Goal: Task Accomplishment & Management: Use online tool/utility

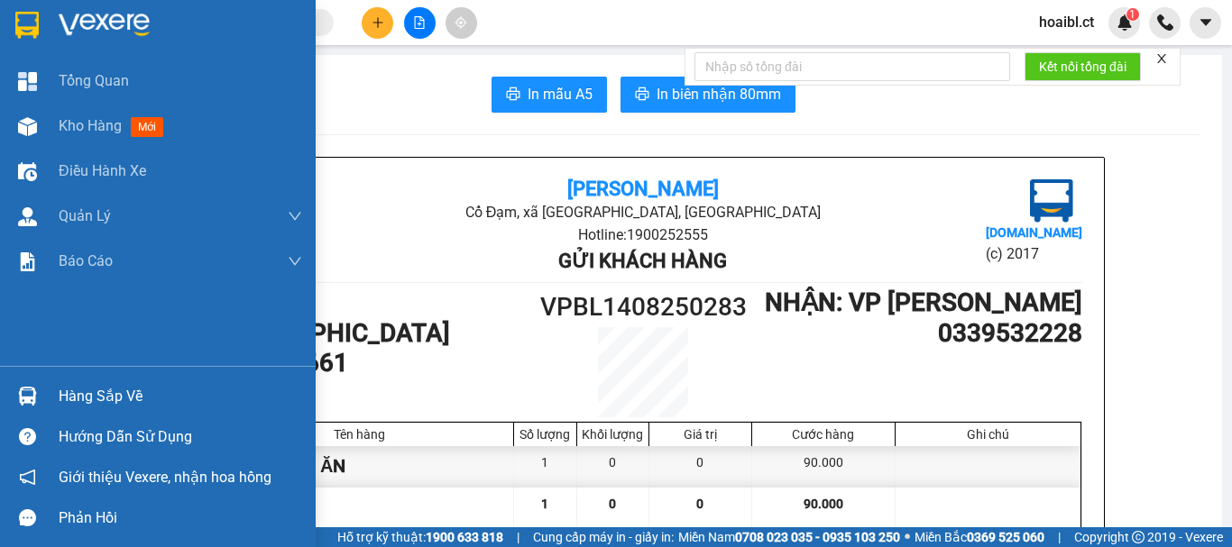
scroll to position [804, 0]
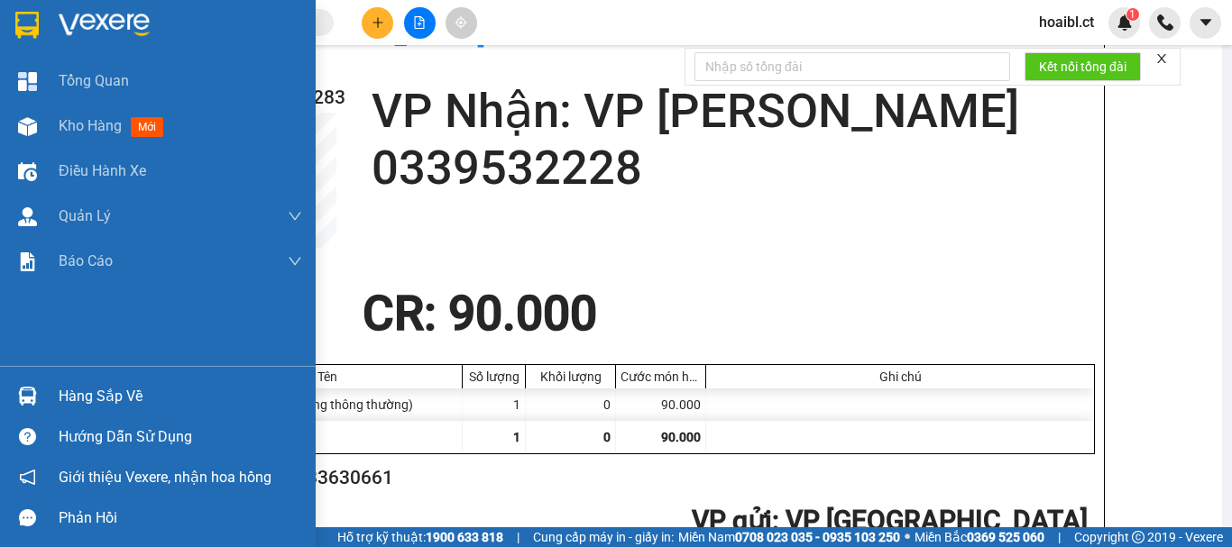
click at [48, 119] on div "Kho hàng mới" at bounding box center [158, 126] width 316 height 45
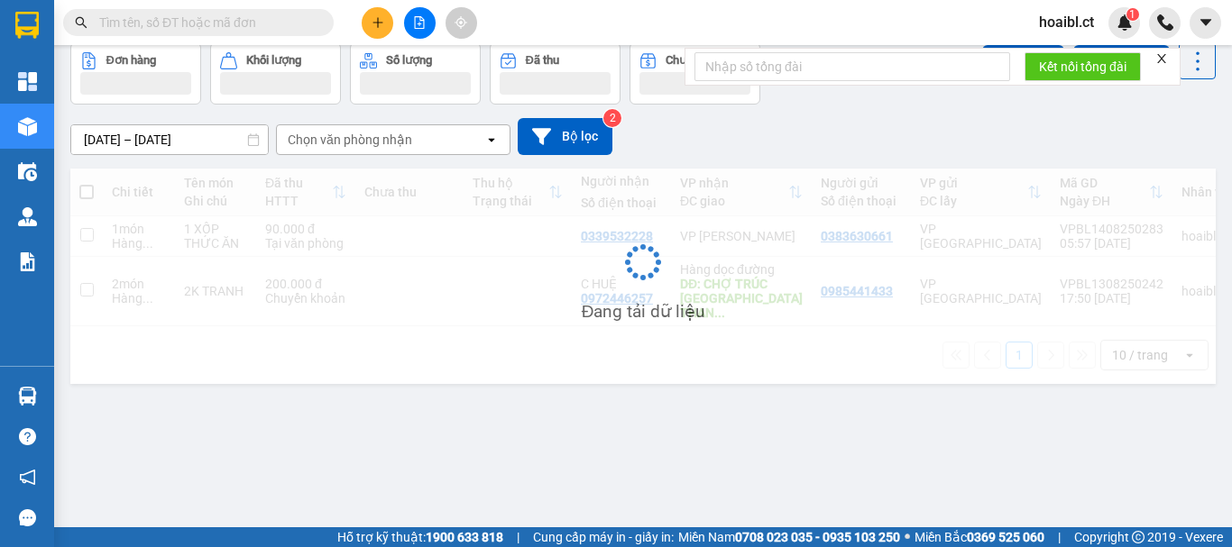
scroll to position [83, 0]
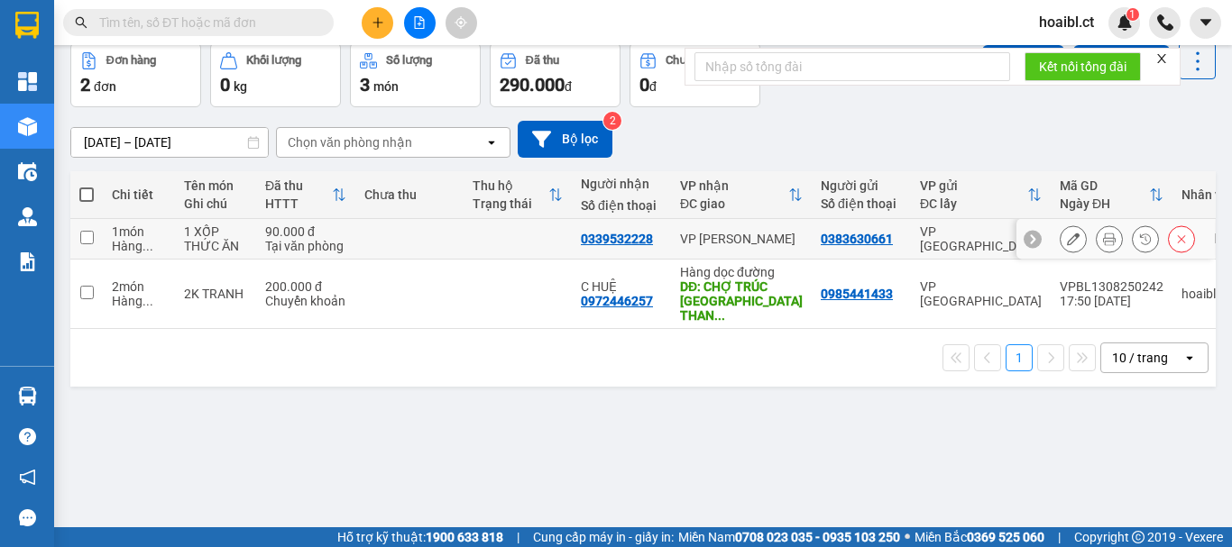
click at [97, 233] on td at bounding box center [86, 239] width 32 height 41
checkbox input "true"
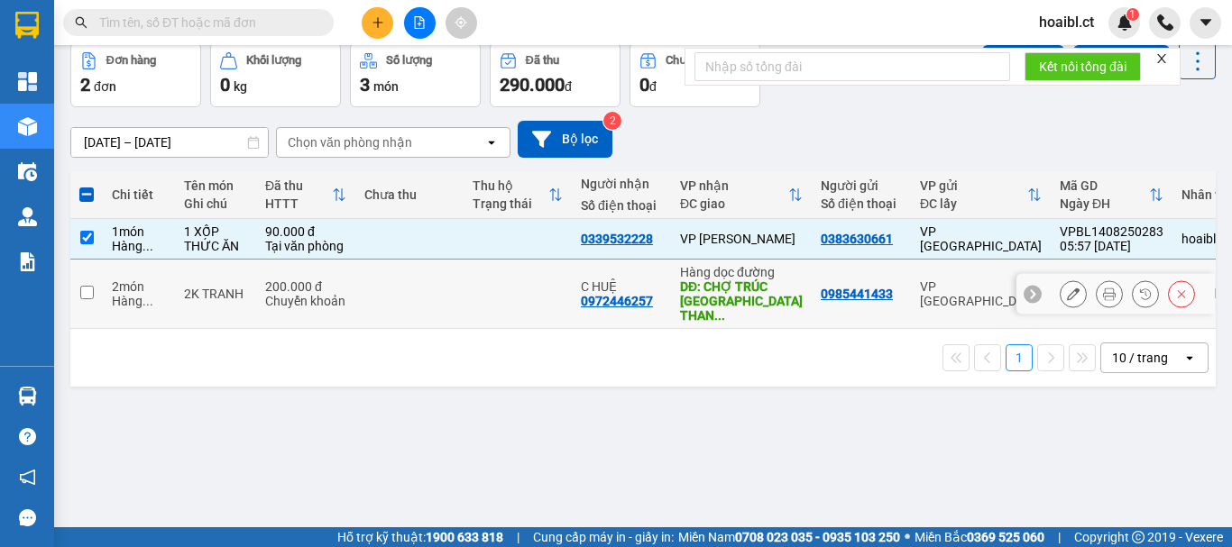
click at [104, 285] on td "2 món Hàng ..." at bounding box center [139, 294] width 72 height 69
checkbox input "true"
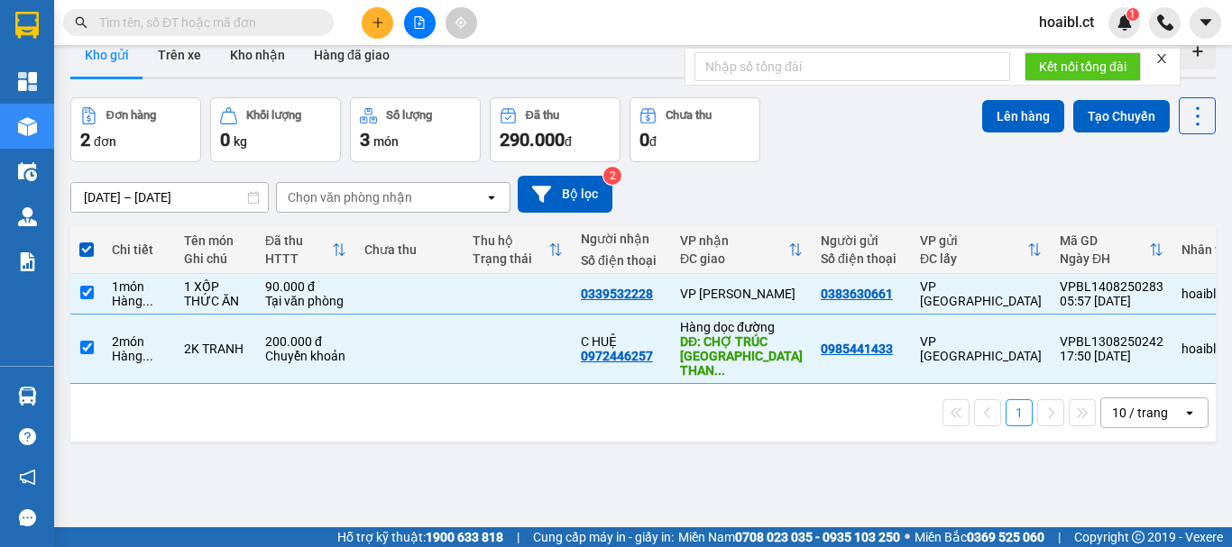
scroll to position [0, 0]
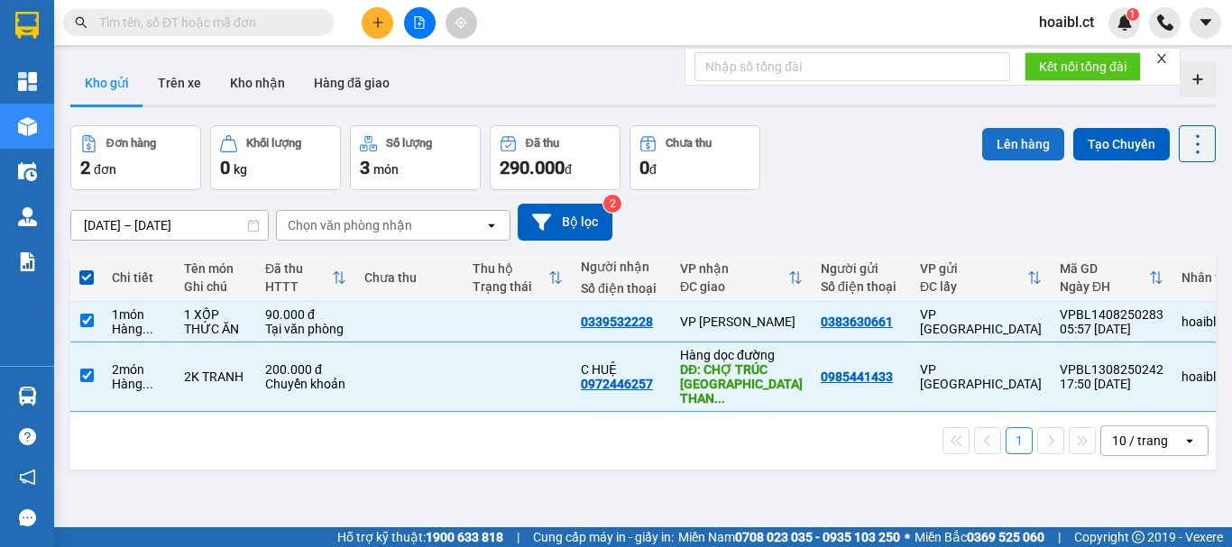
click at [1003, 136] on button "Lên hàng" at bounding box center [1023, 144] width 82 height 32
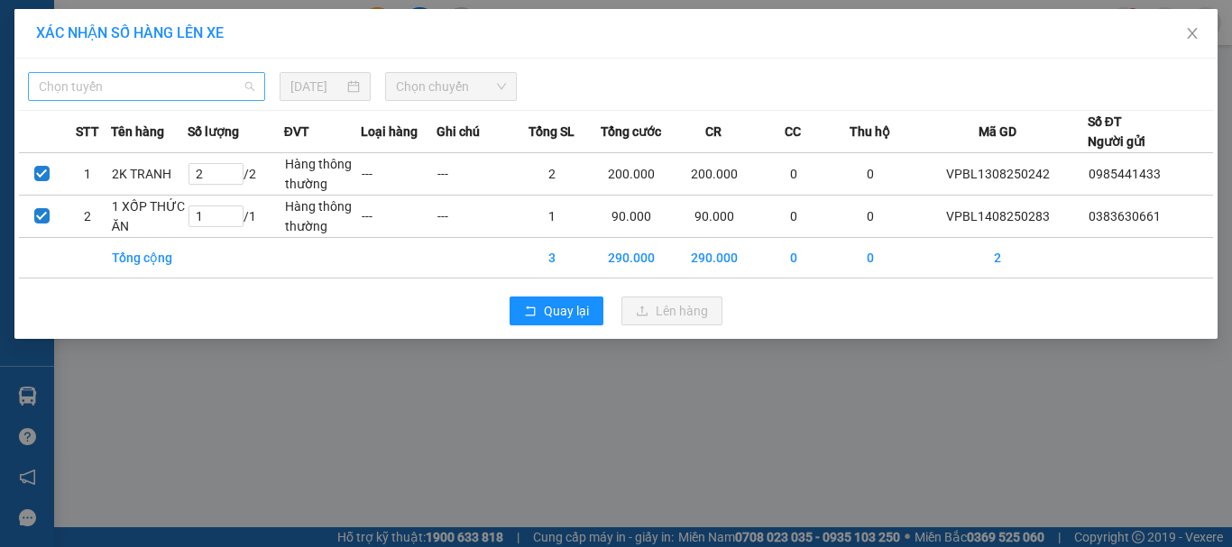
click at [140, 89] on span "Chọn tuyến" at bounding box center [147, 86] width 216 height 27
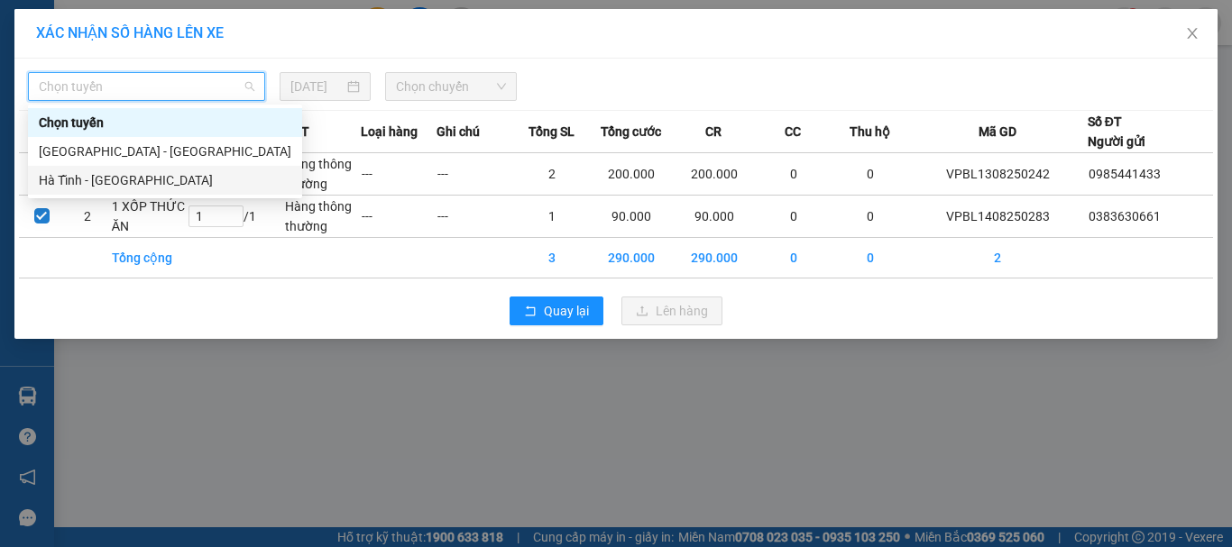
click at [131, 178] on div "Hà Tĩnh - [GEOGRAPHIC_DATA]" at bounding box center [165, 180] width 253 height 20
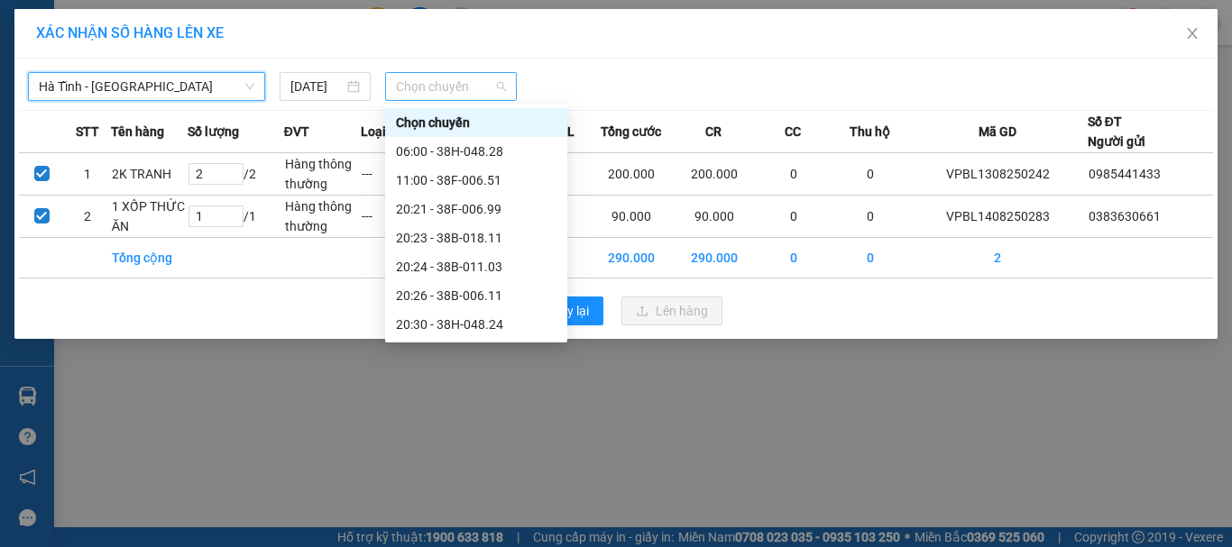
click at [456, 80] on span "Chọn chuyến" at bounding box center [451, 86] width 111 height 27
click at [495, 152] on div "06:00 - 38H-048.28" at bounding box center [476, 152] width 161 height 20
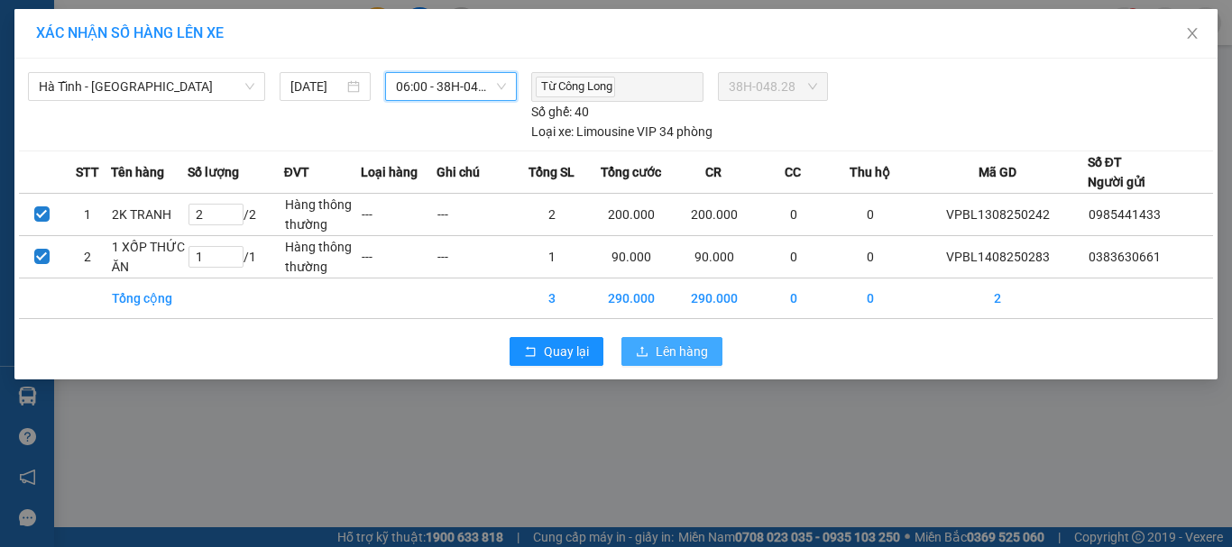
click at [683, 342] on span "Lên hàng" at bounding box center [682, 352] width 52 height 20
